Goal: Task Accomplishment & Management: Manage account settings

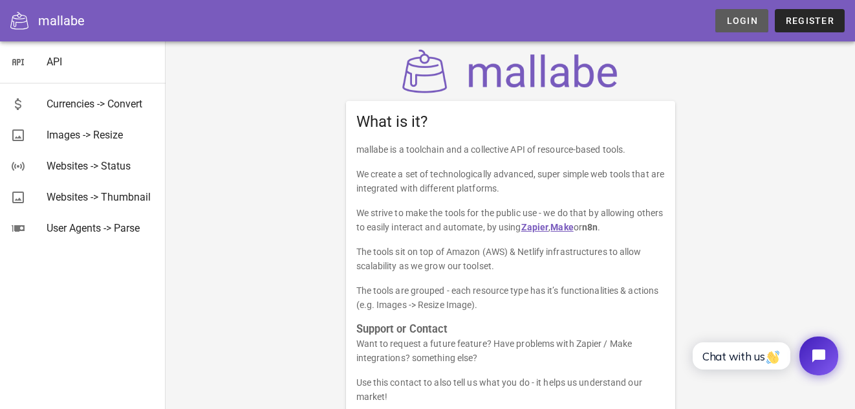
click at [753, 14] on link "Login" at bounding box center [741, 20] width 52 height 23
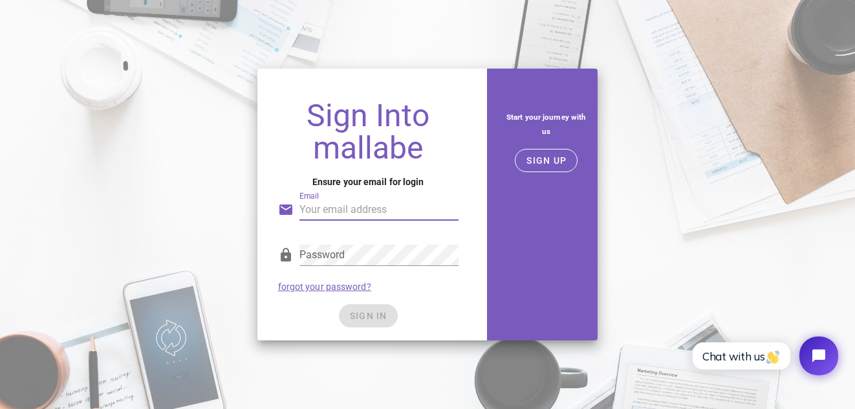
click at [391, 216] on input "Email" at bounding box center [378, 209] width 159 height 21
type input "brigitta.rucz@ourritual.com"
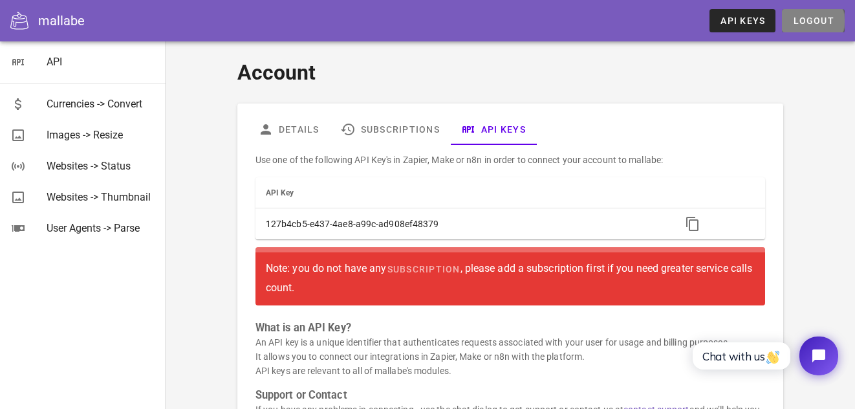
click at [806, 25] on span "Logout" at bounding box center [813, 21] width 42 height 10
